Goal: Information Seeking & Learning: Learn about a topic

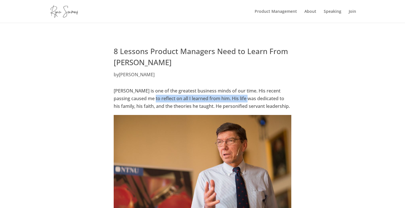
drag, startPoint x: 141, startPoint y: 99, endPoint x: 252, endPoint y: 100, distance: 111.1
click at [238, 98] on p "[PERSON_NAME] is one of the greatest business minds of our time. His recent pas…" at bounding box center [202, 101] width 177 height 28
drag, startPoint x: 277, startPoint y: 102, endPoint x: 287, endPoint y: 103, distance: 10.5
click at [287, 103] on p "[PERSON_NAME] is one of the greatest business minds of our time. His recent pas…" at bounding box center [202, 101] width 177 height 28
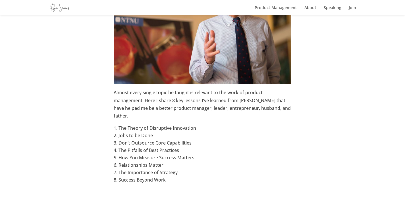
scroll to position [170, 0]
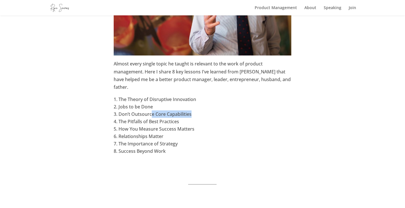
drag, startPoint x: 154, startPoint y: 112, endPoint x: 187, endPoint y: 114, distance: 33.6
click at [193, 112] on li "Don’t Outsource Core Capabilities" at bounding box center [202, 113] width 177 height 7
drag, startPoint x: 124, startPoint y: 122, endPoint x: 183, endPoint y: 120, distance: 59.1
click at [183, 120] on li "The Pitfalls of Best Practices" at bounding box center [202, 121] width 177 height 7
drag, startPoint x: 140, startPoint y: 130, endPoint x: 187, endPoint y: 130, distance: 46.6
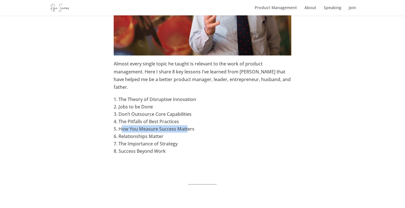
click at [188, 128] on li "How You Measure Success Matters" at bounding box center [202, 128] width 177 height 7
drag, startPoint x: 126, startPoint y: 137, endPoint x: 163, endPoint y: 138, distance: 37.8
click at [163, 136] on li "Relationships Matter" at bounding box center [202, 135] width 177 height 7
drag, startPoint x: 151, startPoint y: 140, endPoint x: 186, endPoint y: 142, distance: 34.7
click at [181, 140] on li "The Importance of Strategy" at bounding box center [202, 143] width 177 height 7
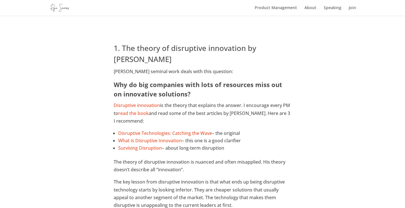
scroll to position [341, 0]
drag, startPoint x: 184, startPoint y: 107, endPoint x: 237, endPoint y: 107, distance: 52.6
click at [235, 107] on p "Disruptive innovation is the theory that explains the answer. I encourage every…" at bounding box center [202, 115] width 177 height 28
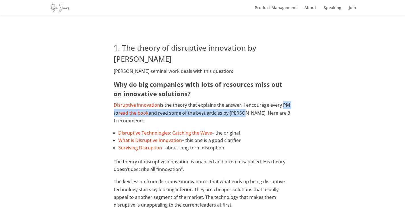
drag, startPoint x: 253, startPoint y: 109, endPoint x: 286, endPoint y: 107, distance: 33.1
click at [286, 107] on p "Disruptive innovation is the theory that explains the answer. I encourage every…" at bounding box center [202, 115] width 177 height 28
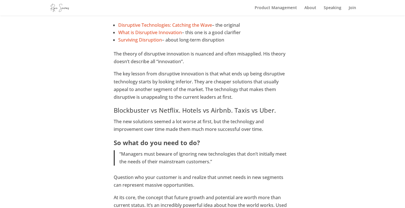
scroll to position [455, 0]
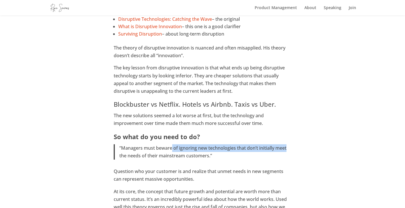
drag, startPoint x: 171, startPoint y: 150, endPoint x: 285, endPoint y: 151, distance: 114.8
click at [285, 151] on p "“Managers must beware of ignoring new technologies that don’t initially meet th…" at bounding box center [205, 151] width 172 height 15
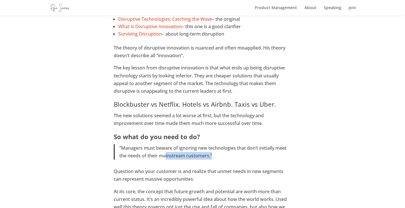
drag, startPoint x: 167, startPoint y: 158, endPoint x: 227, endPoint y: 155, distance: 59.4
click at [216, 157] on p "“Managers must beware of ignoring new technologies that don’t initially meet th…" at bounding box center [205, 151] width 172 height 15
click at [257, 157] on p "“Managers must beware of ignoring new technologies that don’t initially meet th…" at bounding box center [205, 151] width 172 height 15
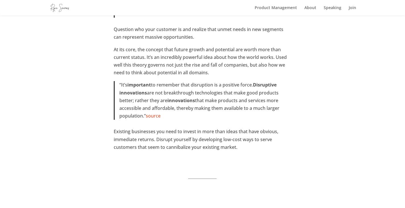
scroll to position [597, 0]
drag, startPoint x: 210, startPoint y: 130, endPoint x: 230, endPoint y: 128, distance: 19.5
click at [230, 128] on p "Existing businesses you need to invest in more than ideas that have obvious, im…" at bounding box center [202, 141] width 177 height 28
click at [285, 153] on p "Existing businesses you need to invest in more than ideas that have obvious, im…" at bounding box center [202, 141] width 177 height 28
drag, startPoint x: 148, startPoint y: 139, endPoint x: 173, endPoint y: 140, distance: 25.0
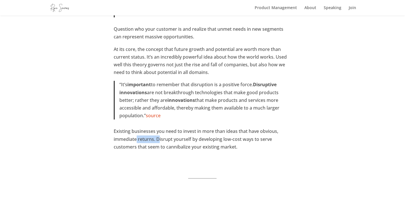
click at [161, 139] on p "Existing businesses you need to invest in more than ideas that have obvious, im…" at bounding box center [202, 141] width 177 height 28
drag, startPoint x: 205, startPoint y: 143, endPoint x: 238, endPoint y: 142, distance: 33.0
click at [237, 142] on p "Existing businesses you need to invest in more than ideas that have obvious, im…" at bounding box center [202, 141] width 177 height 28
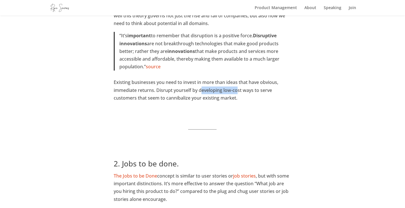
scroll to position [710, 0]
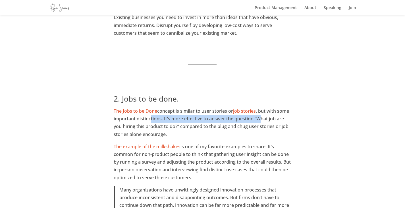
drag, startPoint x: 160, startPoint y: 121, endPoint x: 268, endPoint y: 123, distance: 108.8
click at [259, 121] on p "The Jobs to be Done concept is similar to user stories or job stories , but wit…" at bounding box center [202, 125] width 177 height 36
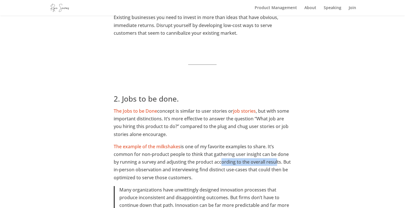
drag, startPoint x: 227, startPoint y: 161, endPoint x: 268, endPoint y: 164, distance: 40.8
click at [276, 160] on p "The example of the milkshakes is one of my favorite examples to share. It’s com…" at bounding box center [202, 164] width 177 height 43
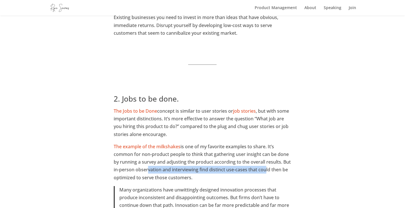
drag, startPoint x: 161, startPoint y: 171, endPoint x: 263, endPoint y: 172, distance: 102.8
click at [263, 172] on p "The example of the milkshakes is one of my favorite examples to share. It’s com…" at bounding box center [202, 164] width 177 height 43
drag, startPoint x: 128, startPoint y: 178, endPoint x: 194, endPoint y: 178, distance: 66.2
click at [194, 178] on p "The example of the milkshakes is one of my favorite examples to share. It’s com…" at bounding box center [202, 164] width 177 height 43
click at [208, 177] on p "The example of the milkshakes is one of my favorite examples to share. It’s com…" at bounding box center [202, 164] width 177 height 43
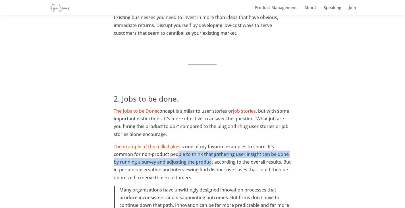
drag, startPoint x: 179, startPoint y: 158, endPoint x: 209, endPoint y: 163, distance: 30.6
click at [209, 163] on p "The example of the milkshakes is one of my favorite examples to share. It’s com…" at bounding box center [202, 164] width 177 height 43
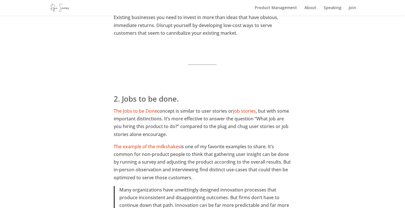
drag, startPoint x: 285, startPoint y: 163, endPoint x: 294, endPoint y: 162, distance: 8.2
drag, startPoint x: 141, startPoint y: 169, endPoint x: 176, endPoint y: 170, distance: 35.2
click at [172, 170] on p "The example of the milkshakes is one of my favorite examples to share. It’s com…" at bounding box center [202, 164] width 177 height 43
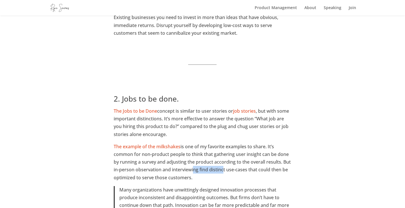
drag, startPoint x: 191, startPoint y: 170, endPoint x: 234, endPoint y: 172, distance: 42.4
click at [230, 172] on p "The example of the milkshakes is one of my favorite examples to share. It’s com…" at bounding box center [202, 164] width 177 height 43
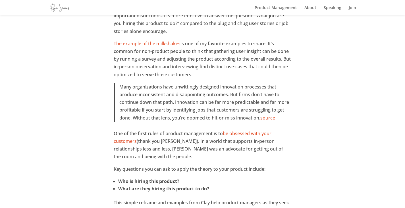
scroll to position [824, 0]
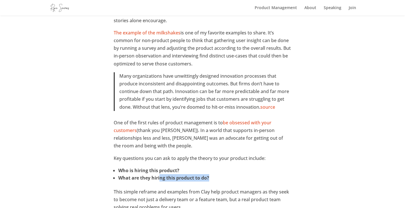
drag, startPoint x: 174, startPoint y: 181, endPoint x: 215, endPoint y: 181, distance: 41.5
click at [215, 181] on li "What are they hiring this product to do?" at bounding box center [204, 177] width 173 height 7
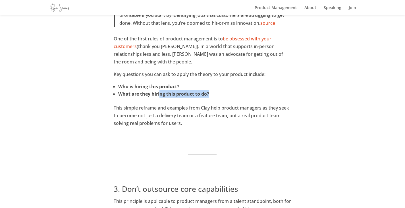
scroll to position [909, 0]
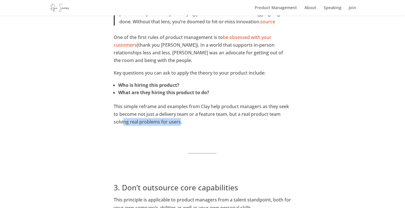
drag, startPoint x: 124, startPoint y: 118, endPoint x: 208, endPoint y: 124, distance: 84.6
click at [187, 124] on p "This simple reframe and examples from Clay help product managers as they seek t…" at bounding box center [202, 117] width 177 height 28
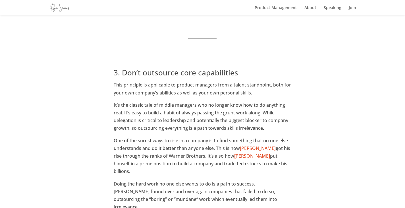
scroll to position [1051, 0]
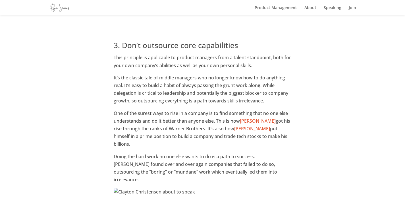
drag, startPoint x: 223, startPoint y: 168, endPoint x: 274, endPoint y: 169, distance: 50.9
click at [274, 169] on p "Doing the hard work no one else wants to do is a path to success. [PERSON_NAME]…" at bounding box center [202, 171] width 177 height 36
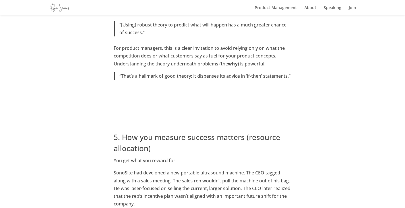
scroll to position [1477, 0]
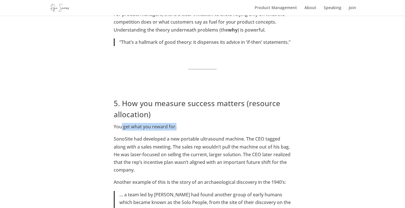
drag, startPoint x: 121, startPoint y: 116, endPoint x: 179, endPoint y: 119, distance: 57.7
click at [179, 123] on p "You get what you reward for." at bounding box center [202, 129] width 177 height 12
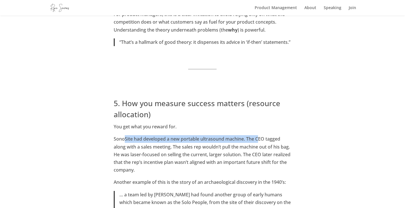
drag, startPoint x: 144, startPoint y: 130, endPoint x: 259, endPoint y: 131, distance: 114.8
click at [259, 135] on p "SonoSite had developed a new portable ultrasound machine. The CEO tagged along …" at bounding box center [202, 156] width 177 height 43
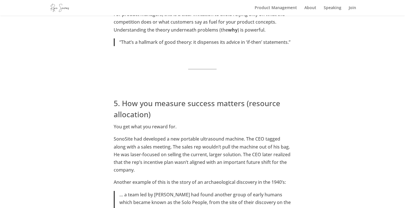
click at [140, 137] on p "SonoSite had developed a new portable ultrasound machine. The CEO tagged along …" at bounding box center [202, 156] width 177 height 43
drag, startPoint x: 127, startPoint y: 137, endPoint x: 164, endPoint y: 139, distance: 37.5
click at [164, 139] on p "SonoSite had developed a new portable ultrasound machine. The CEO tagged along …" at bounding box center [202, 156] width 177 height 43
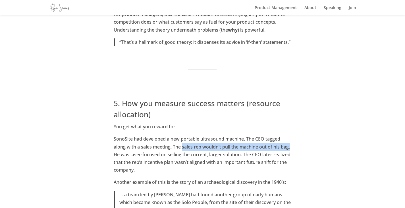
drag, startPoint x: 187, startPoint y: 139, endPoint x: 259, endPoint y: 147, distance: 71.8
click at [291, 137] on p "SonoSite had developed a new portable ultrasound machine. The CEO tagged along …" at bounding box center [202, 156] width 177 height 43
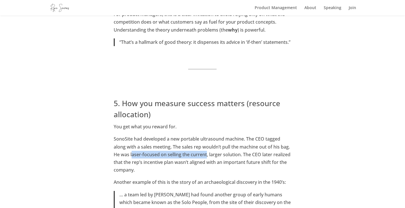
drag, startPoint x: 147, startPoint y: 146, endPoint x: 217, endPoint y: 149, distance: 69.9
click at [207, 147] on p "SonoSite had developed a new portable ultrasound machine. The CEO tagged along …" at bounding box center [202, 156] width 177 height 43
drag, startPoint x: 225, startPoint y: 146, endPoint x: 257, endPoint y: 149, distance: 31.3
click at [239, 143] on p "SonoSite had developed a new portable ultrasound machine. The CEO tagged along …" at bounding box center [202, 156] width 177 height 43
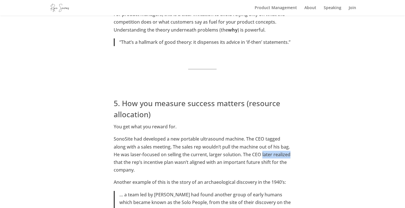
drag, startPoint x: 262, startPoint y: 148, endPoint x: 200, endPoint y: 149, distance: 61.9
click at [289, 148] on p "SonoSite had developed a new portable ultrasound machine. The CEO tagged along …" at bounding box center [202, 156] width 177 height 43
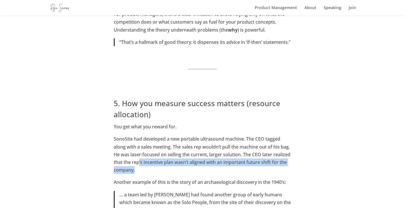
drag, startPoint x: 138, startPoint y: 153, endPoint x: 297, endPoint y: 158, distance: 158.6
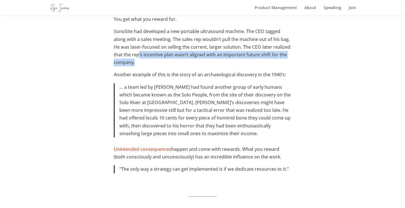
scroll to position [1619, 0]
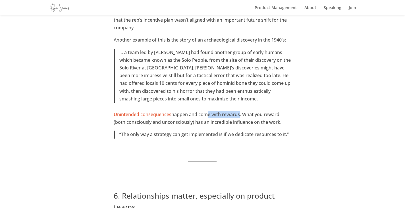
drag, startPoint x: 205, startPoint y: 106, endPoint x: 238, endPoint y: 107, distance: 32.7
click at [238, 111] on p "Unintended consequences happen and come with rewards. What you reward (both con…" at bounding box center [202, 121] width 177 height 20
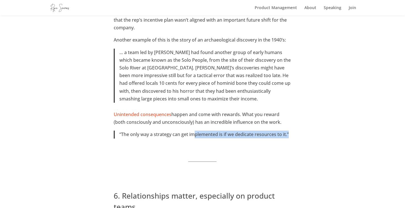
drag, startPoint x: 204, startPoint y: 125, endPoint x: 288, endPoint y: 133, distance: 84.7
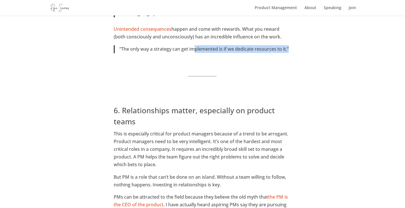
scroll to position [1761, 0]
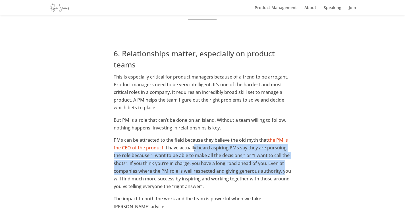
drag, startPoint x: 194, startPoint y: 142, endPoint x: 286, endPoint y: 162, distance: 93.9
click at [286, 162] on p "PMs can be attracted to the field because they believe the old myth that the PM…" at bounding box center [202, 165] width 177 height 59
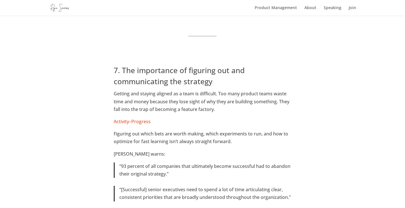
scroll to position [2045, 0]
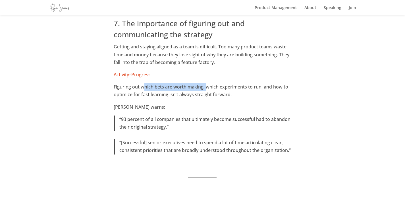
drag, startPoint x: 147, startPoint y: 79, endPoint x: 227, endPoint y: 86, distance: 80.1
click at [209, 83] on p "Figuring out which bets are worth making, which experiments to run, and how to …" at bounding box center [202, 93] width 177 height 20
click at [264, 95] on p "Figuring out which bets are worth making, which experiments to run, and how to …" at bounding box center [202, 93] width 177 height 20
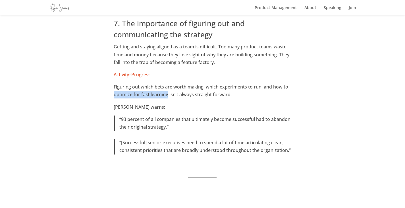
drag, startPoint x: 119, startPoint y: 84, endPoint x: 167, endPoint y: 86, distance: 48.4
click at [167, 86] on p "Figuring out which bets are worth making, which experiments to run, and how to …" at bounding box center [202, 93] width 177 height 20
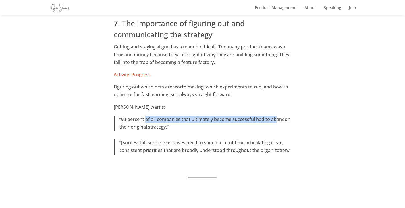
drag, startPoint x: 154, startPoint y: 109, endPoint x: 242, endPoint y: 119, distance: 88.4
click at [277, 115] on p "“93 percent of all companies that ultimately become successful had to abandon t…" at bounding box center [205, 122] width 172 height 15
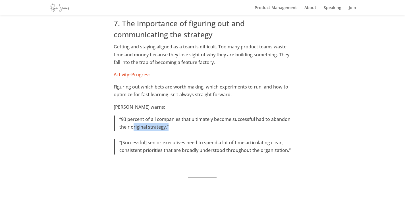
drag, startPoint x: 132, startPoint y: 119, endPoint x: 191, endPoint y: 119, distance: 58.5
click at [172, 119] on p "“93 percent of all companies that ultimately become successful had to abandon t…" at bounding box center [205, 122] width 172 height 15
drag, startPoint x: 198, startPoint y: 119, endPoint x: 174, endPoint y: 135, distance: 28.0
click at [198, 119] on p "“93 percent of all companies that ultimately become successful had to abandon t…" at bounding box center [205, 122] width 172 height 15
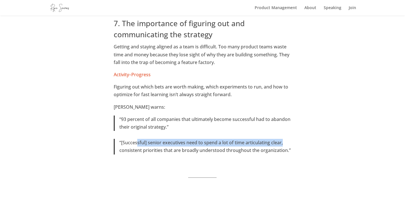
drag, startPoint x: 151, startPoint y: 133, endPoint x: 296, endPoint y: 134, distance: 144.9
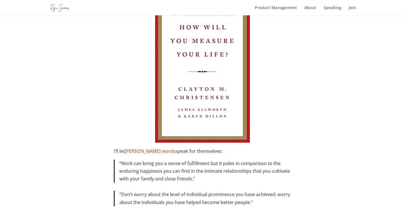
scroll to position [2358, 0]
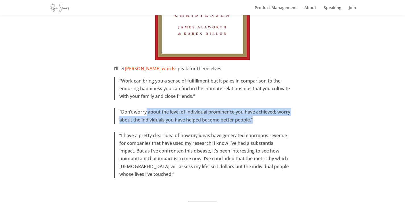
drag, startPoint x: 151, startPoint y: 101, endPoint x: 290, endPoint y: 110, distance: 139.5
click at [290, 110] on p "“Don’t worry about the level of individual prominence you have achieved; worry …" at bounding box center [205, 115] width 172 height 15
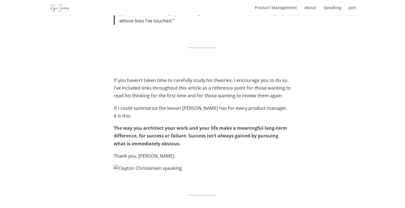
scroll to position [2528, 0]
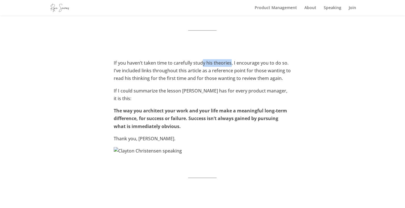
drag, startPoint x: 205, startPoint y: 52, endPoint x: 245, endPoint y: 59, distance: 40.0
click at [234, 59] on p "If you haven’t taken time to carefully study his theories, I encourage you to d…" at bounding box center [202, 73] width 177 height 28
drag, startPoint x: 268, startPoint y: 60, endPoint x: 281, endPoint y: 60, distance: 12.2
click at [281, 60] on p "If you haven’t taken time to carefully study his theories, I encourage you to d…" at bounding box center [202, 73] width 177 height 28
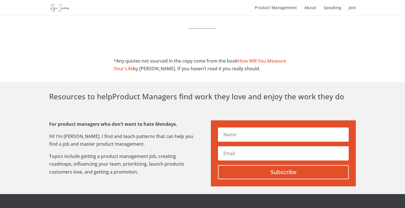
scroll to position [2699, 0]
